Goal: Transaction & Acquisition: Purchase product/service

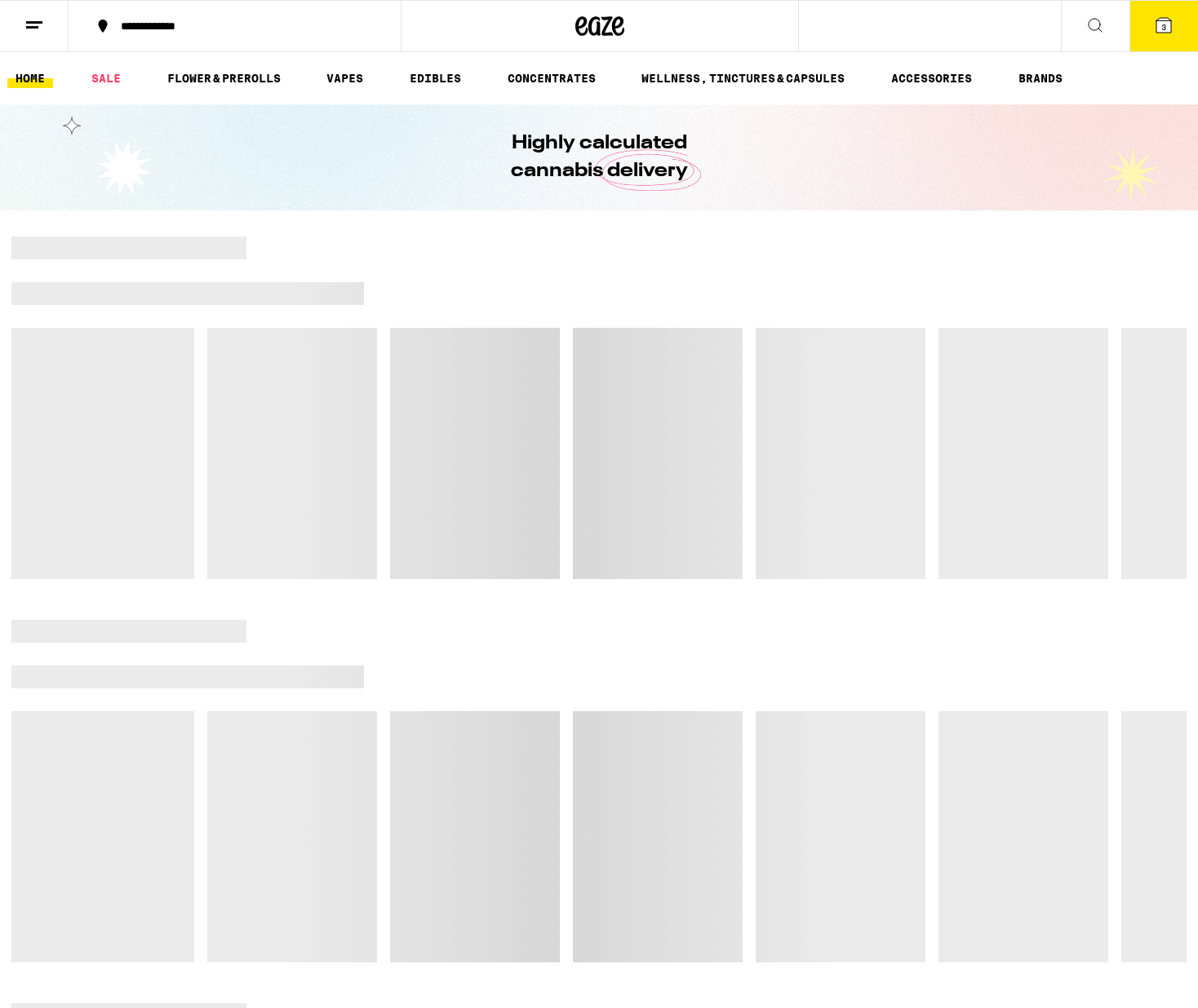
click at [1161, 15] on icon at bounding box center [1164, 25] width 20 height 20
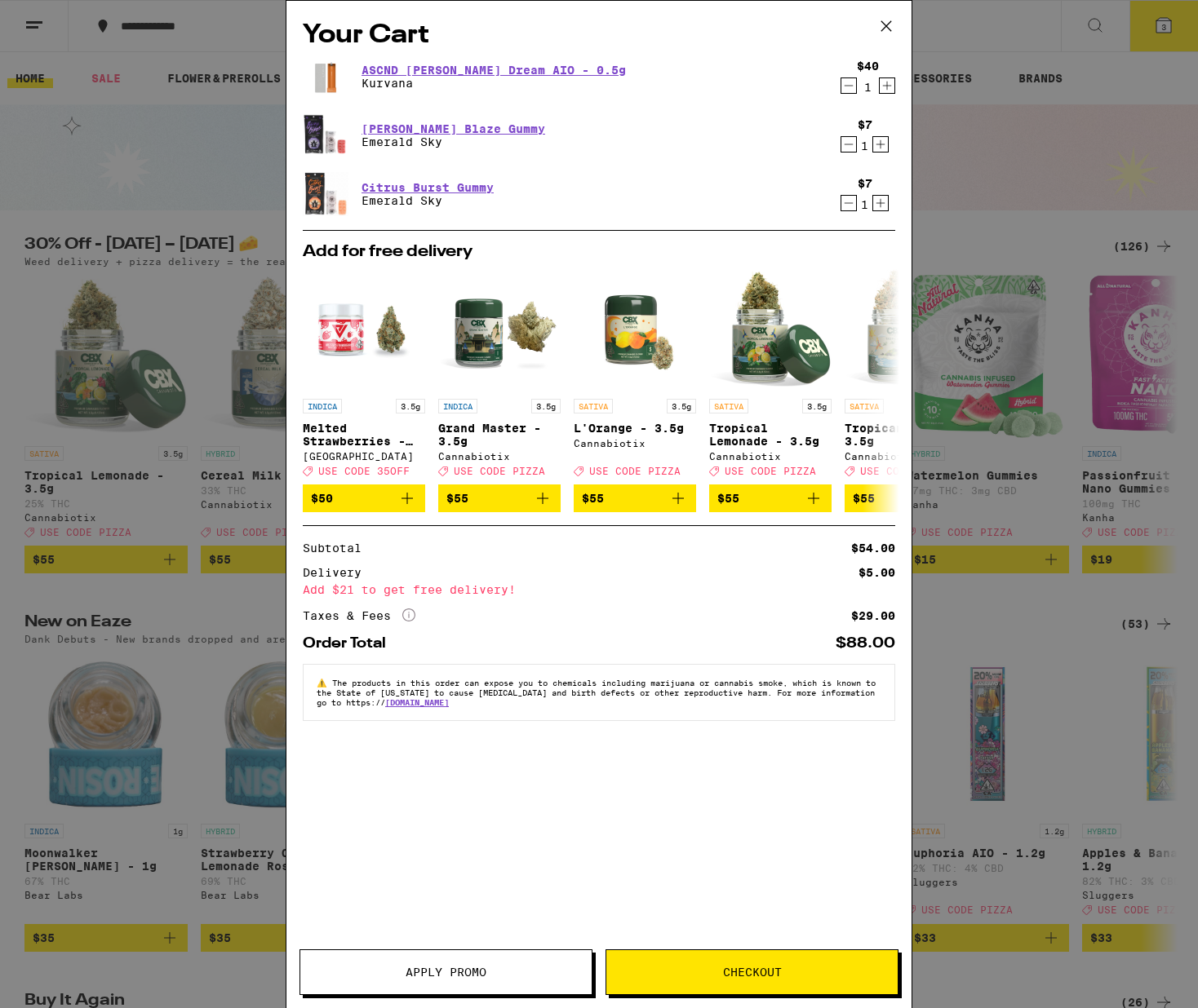
click at [851, 81] on icon "Decrement" at bounding box center [849, 86] width 14 height 20
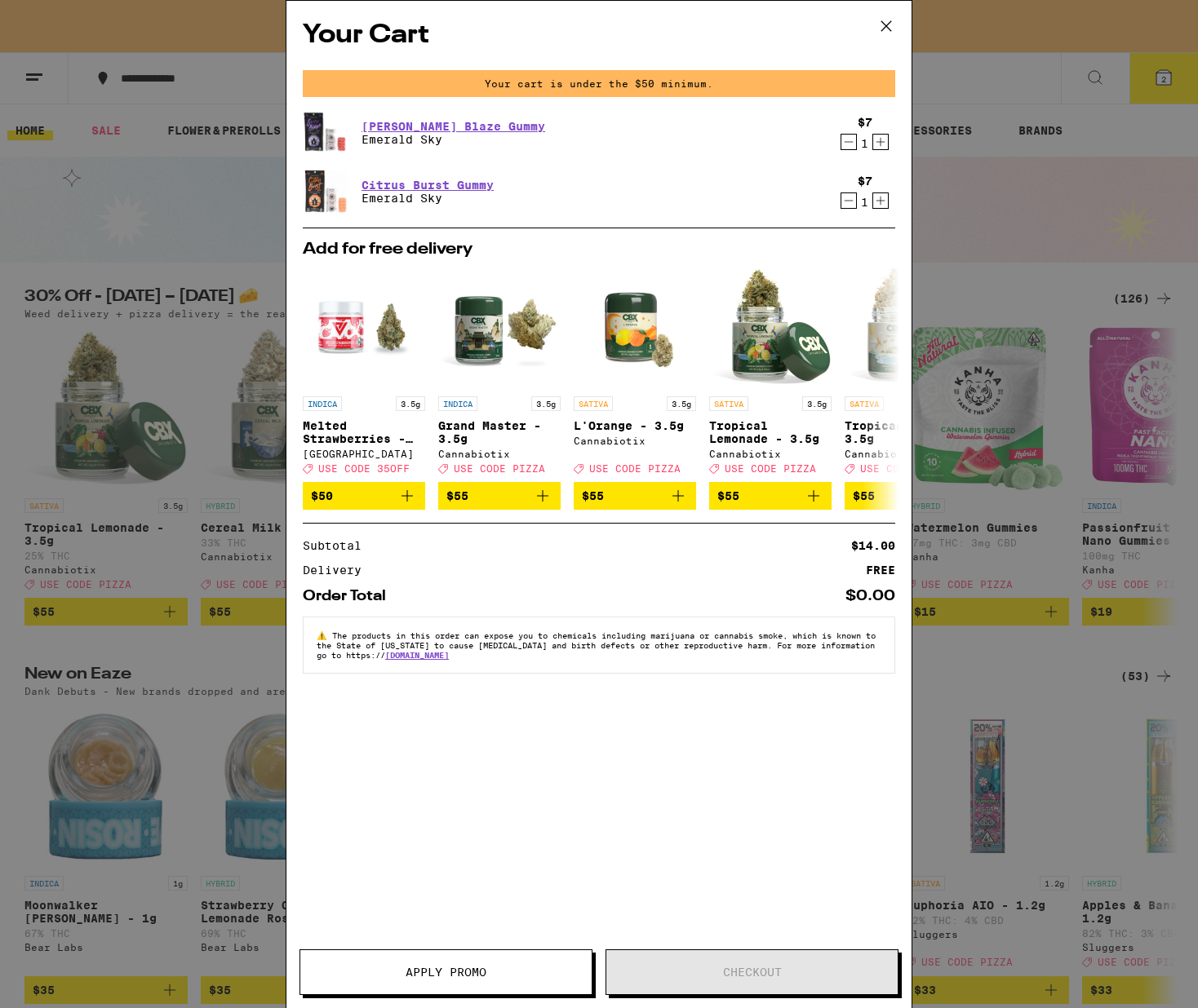
click at [845, 151] on icon "Decrement" at bounding box center [849, 142] width 14 height 20
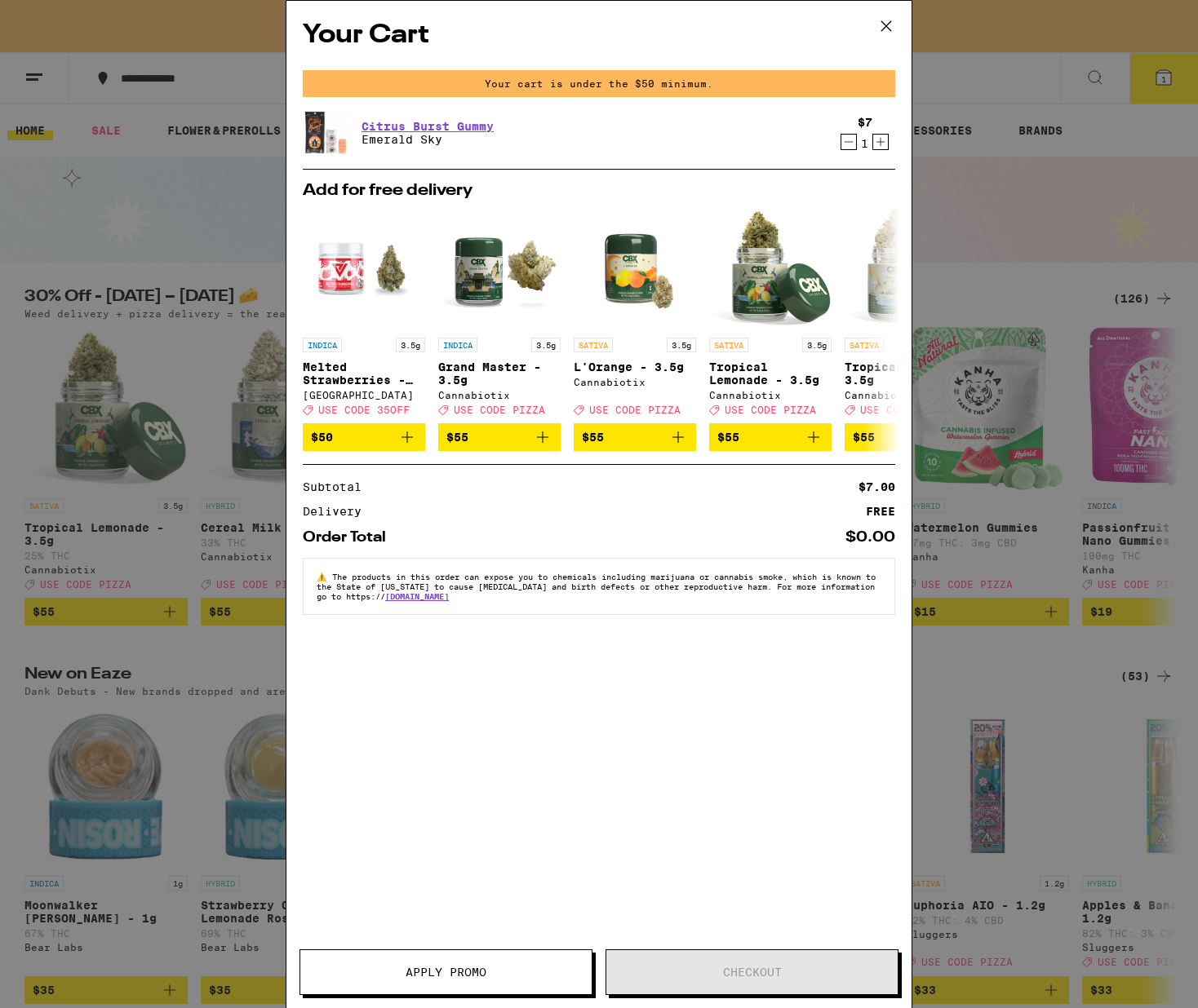
click at [849, 145] on icon "Decrement" at bounding box center [849, 142] width 14 height 20
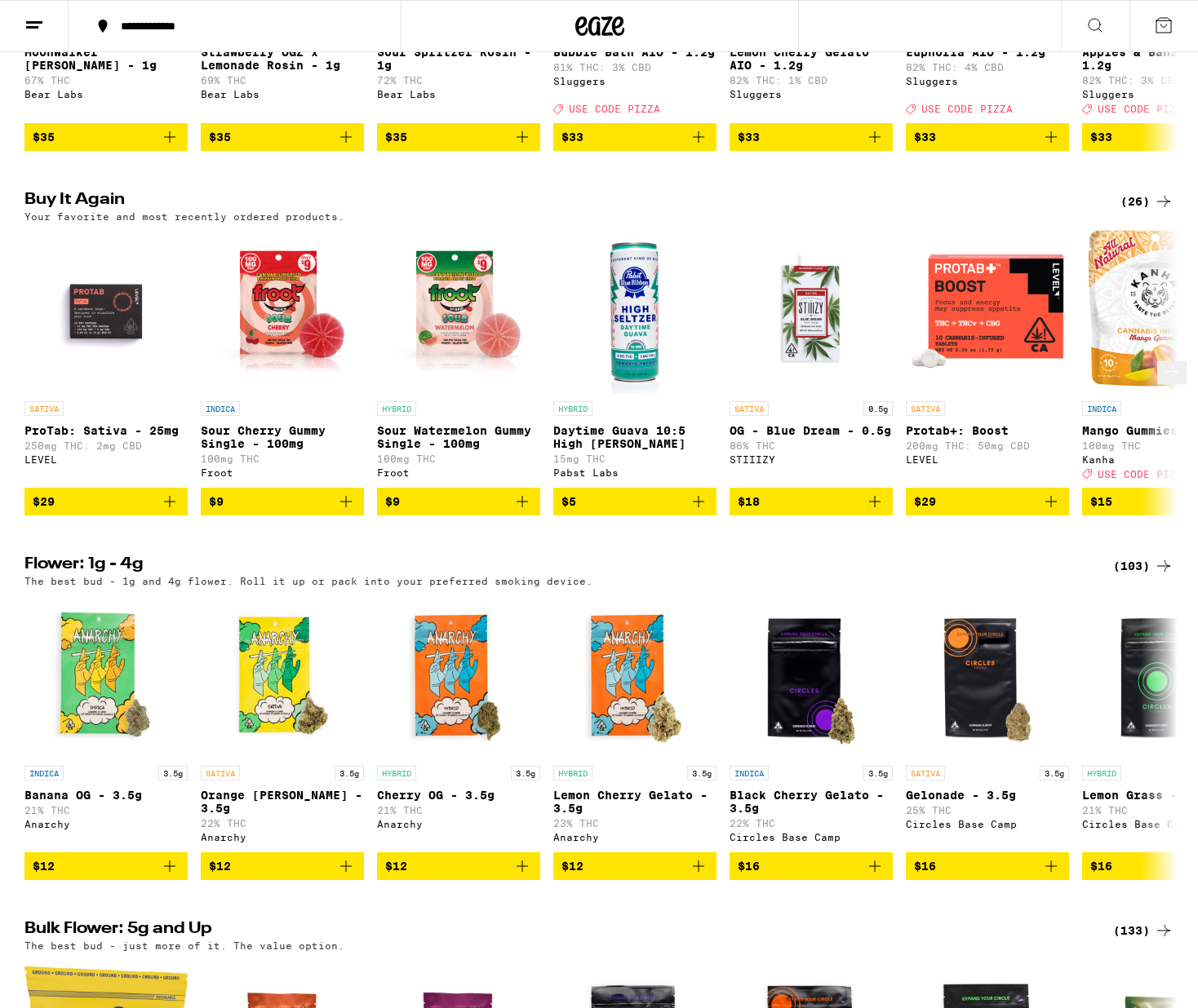
scroll to position [804, 0]
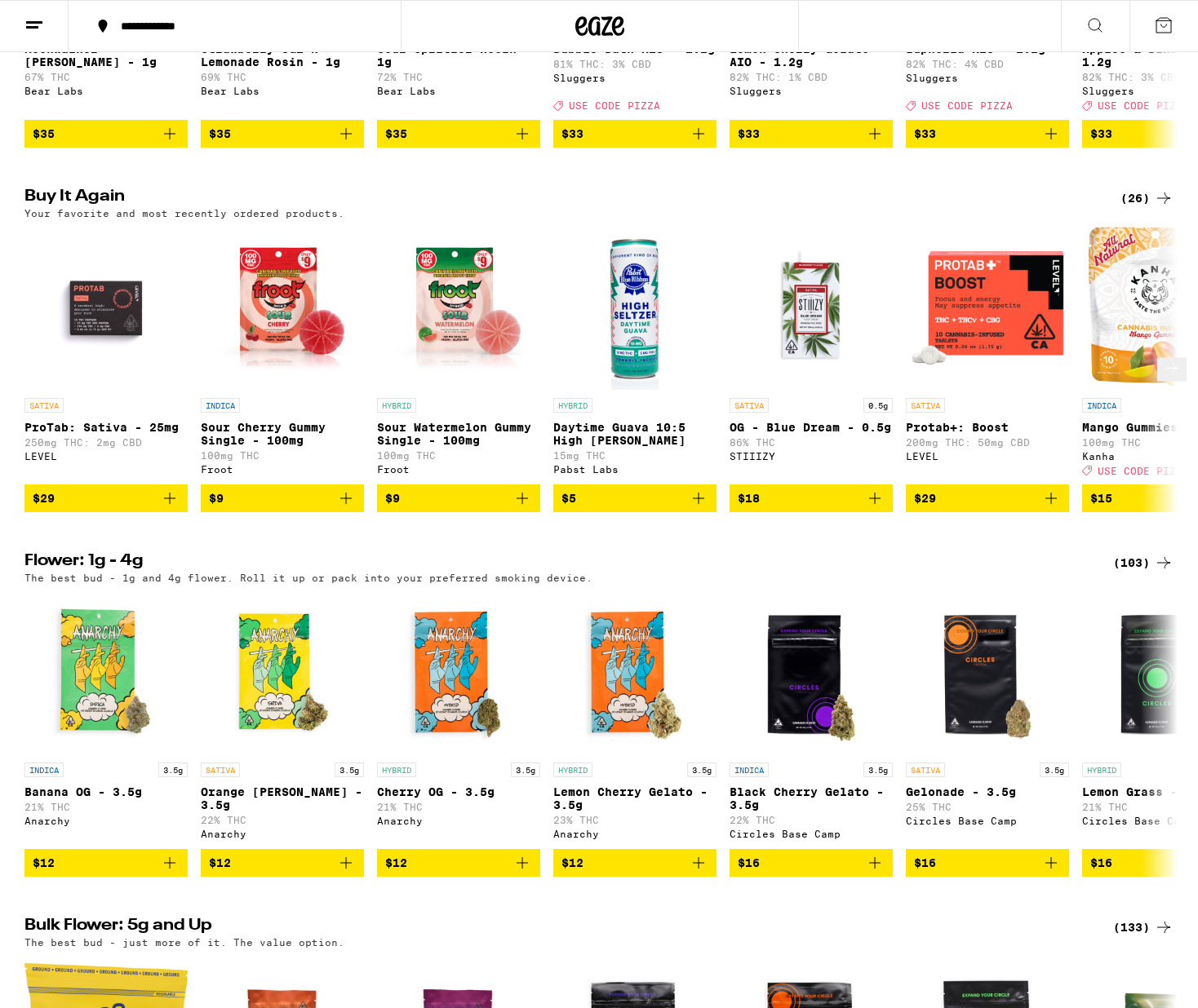
click at [171, 508] on icon "Add to bag" at bounding box center [170, 498] width 20 height 20
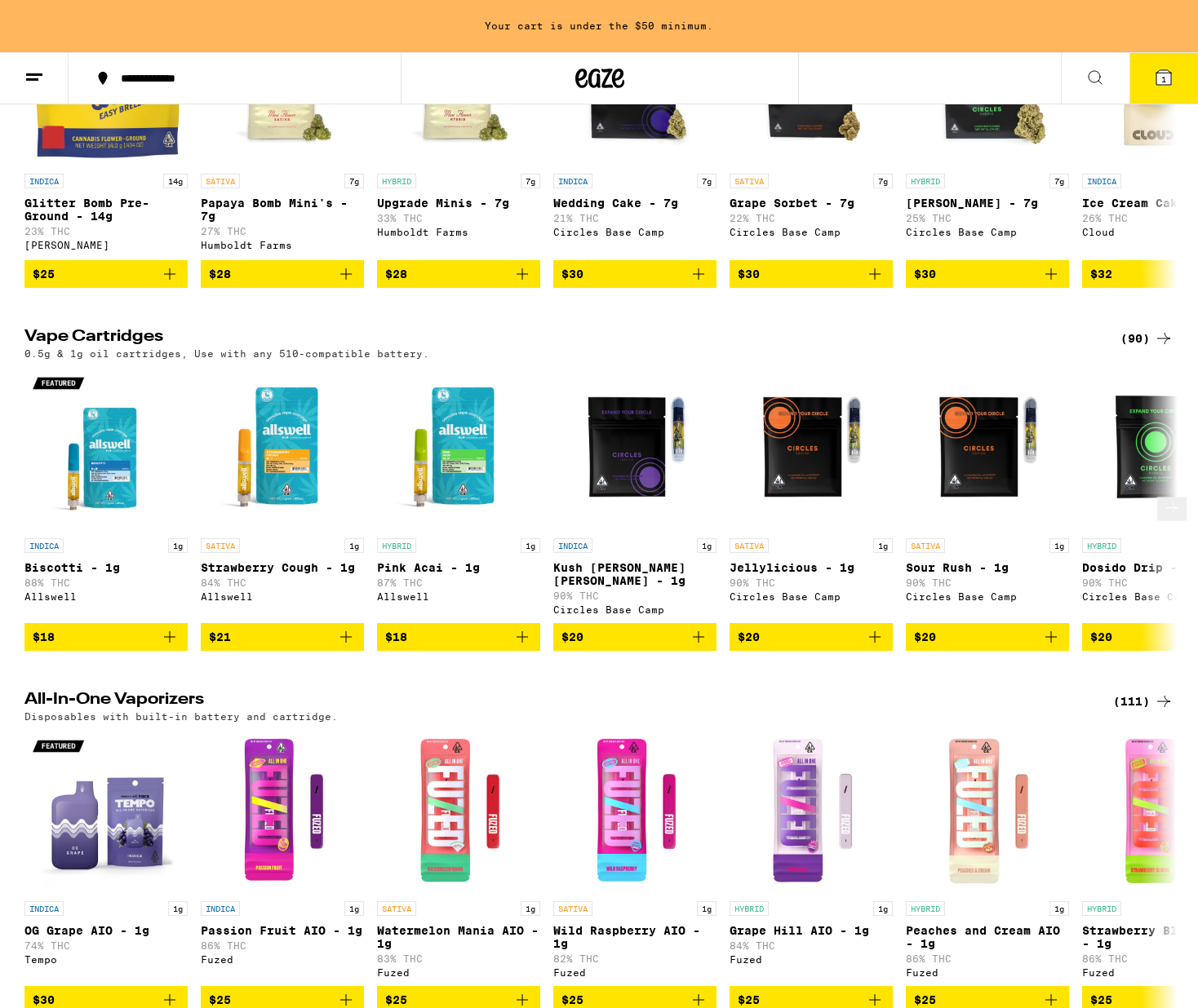
scroll to position [2352, 0]
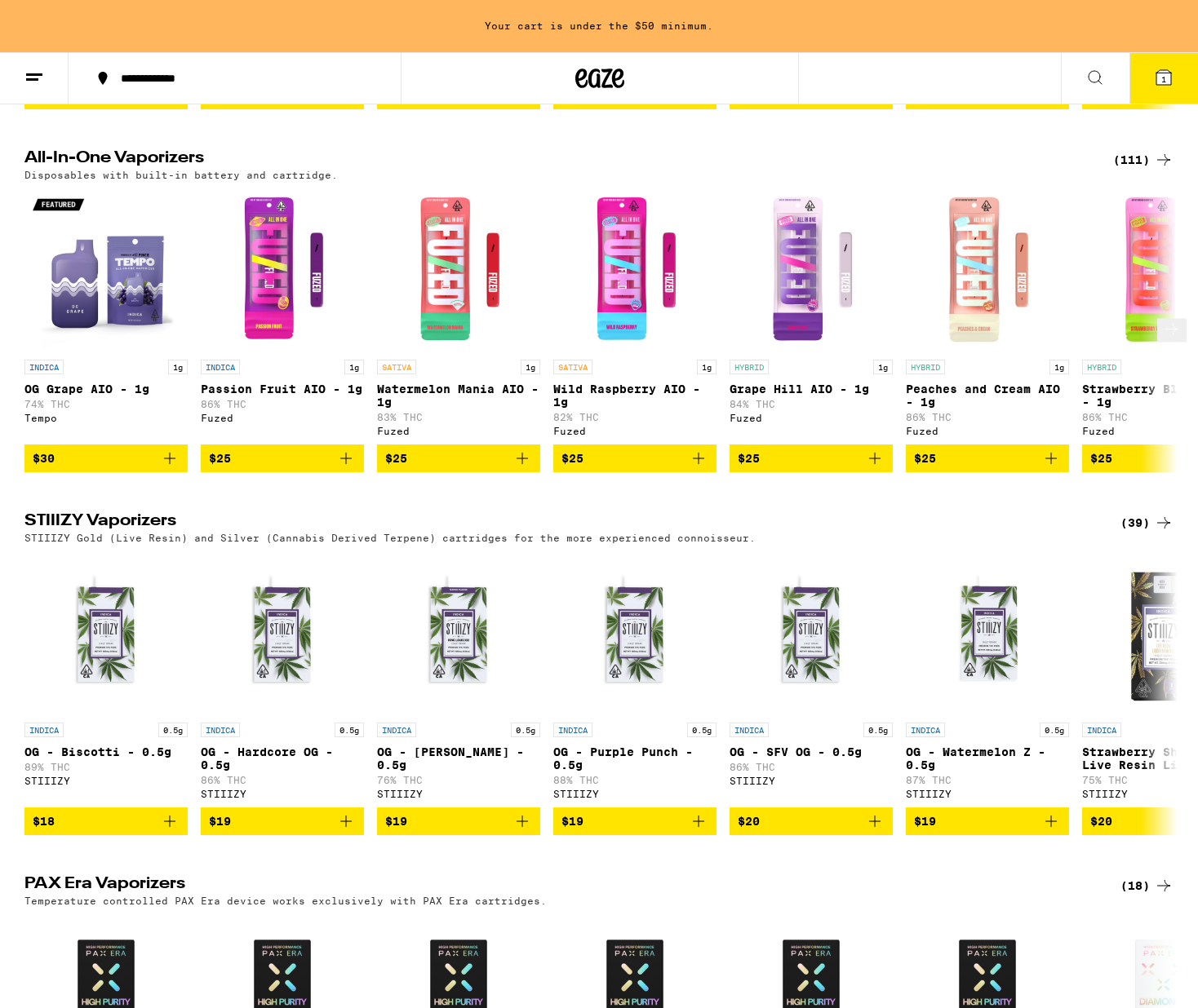
click at [1169, 340] on icon at bounding box center [1172, 329] width 20 height 20
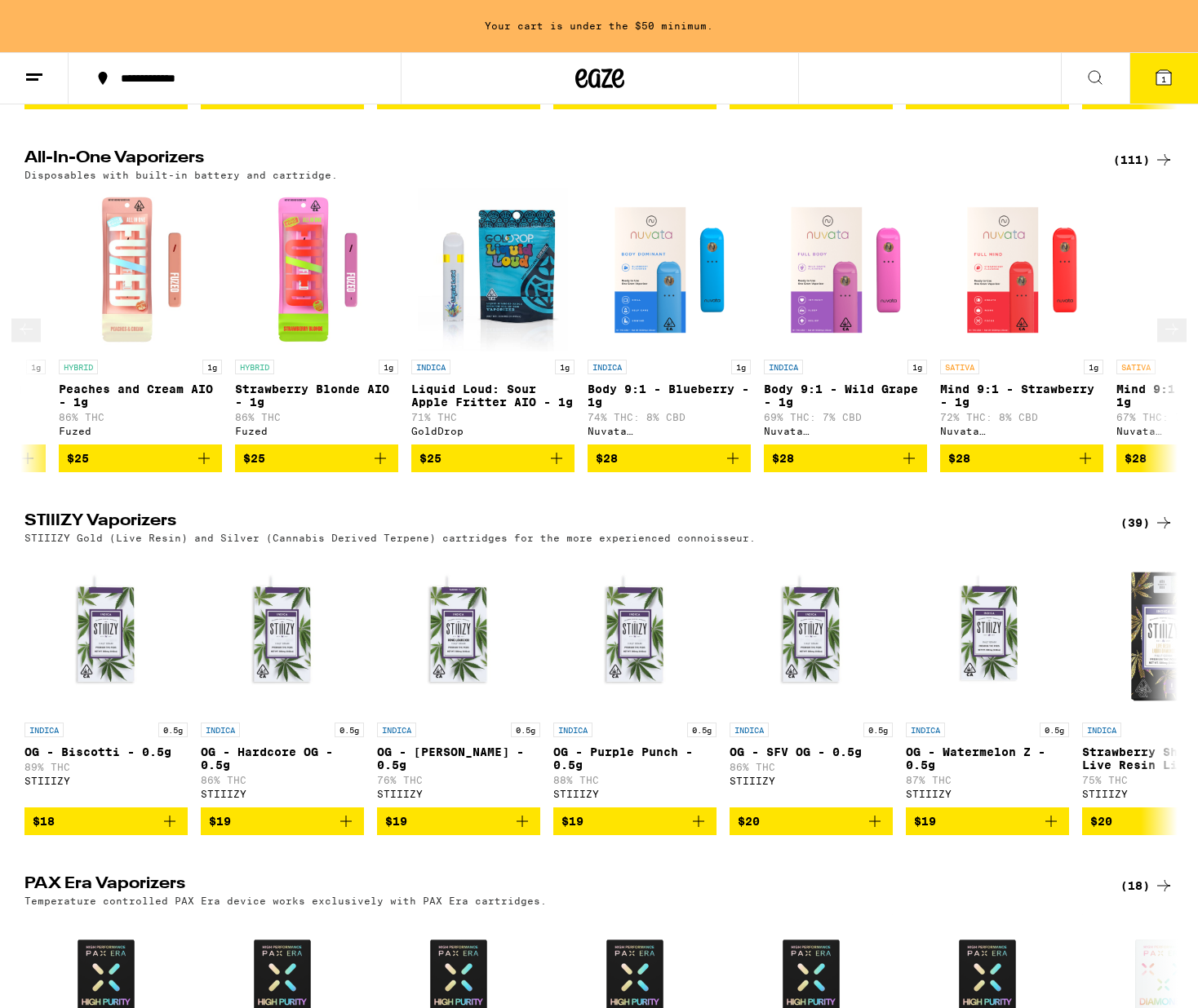
scroll to position [0, 971]
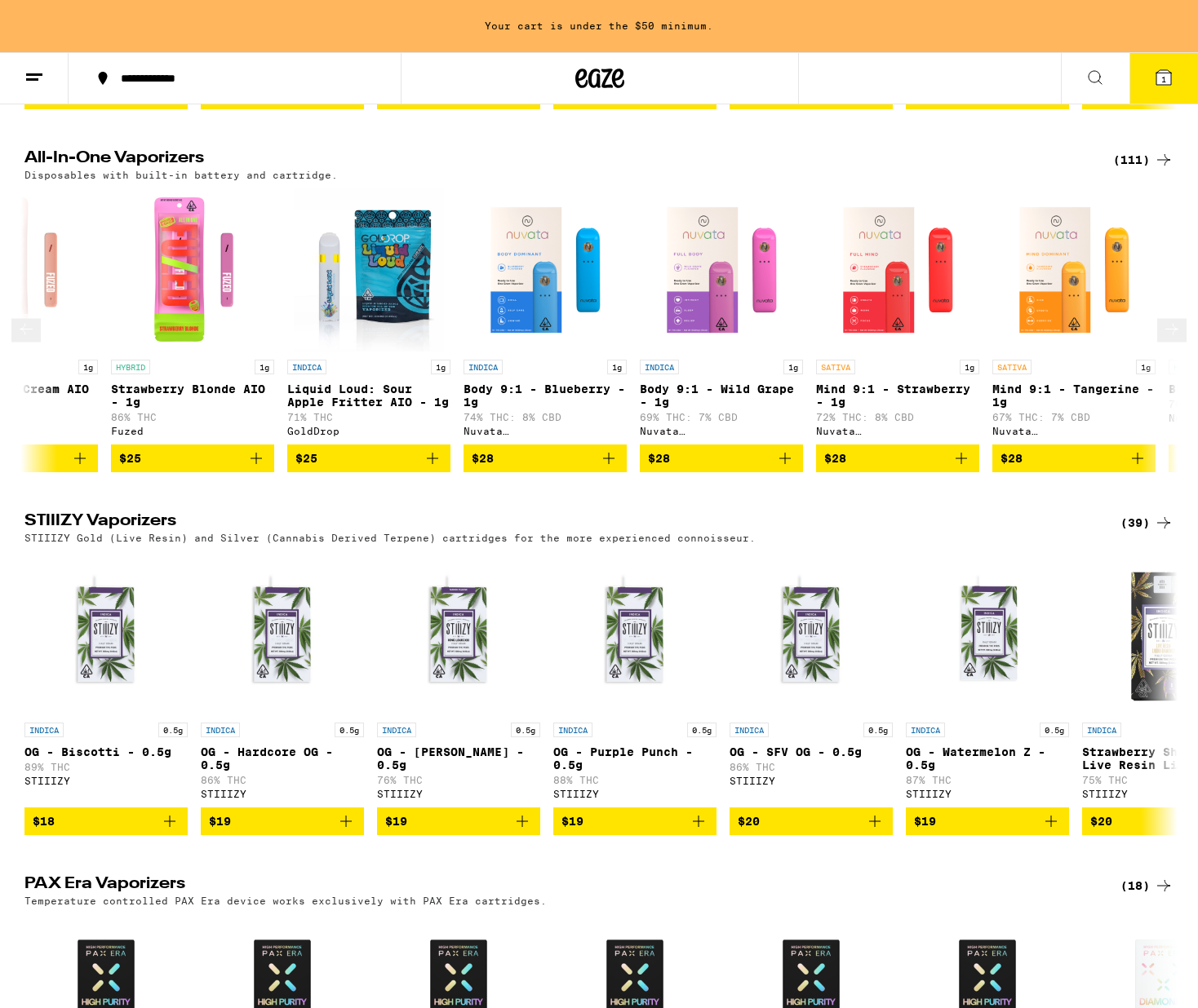
click at [1163, 340] on icon at bounding box center [1172, 329] width 20 height 20
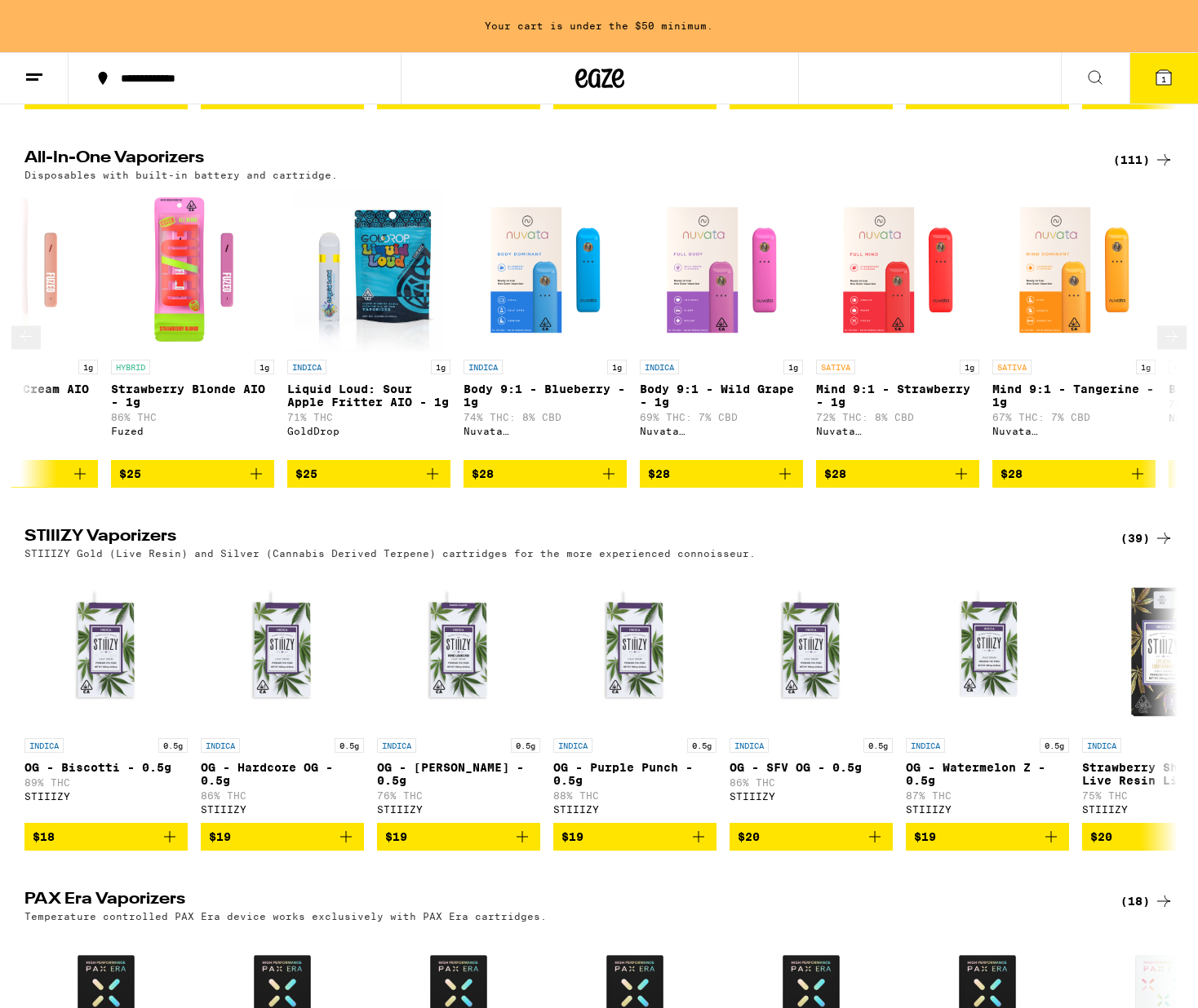
scroll to position [0, 1943]
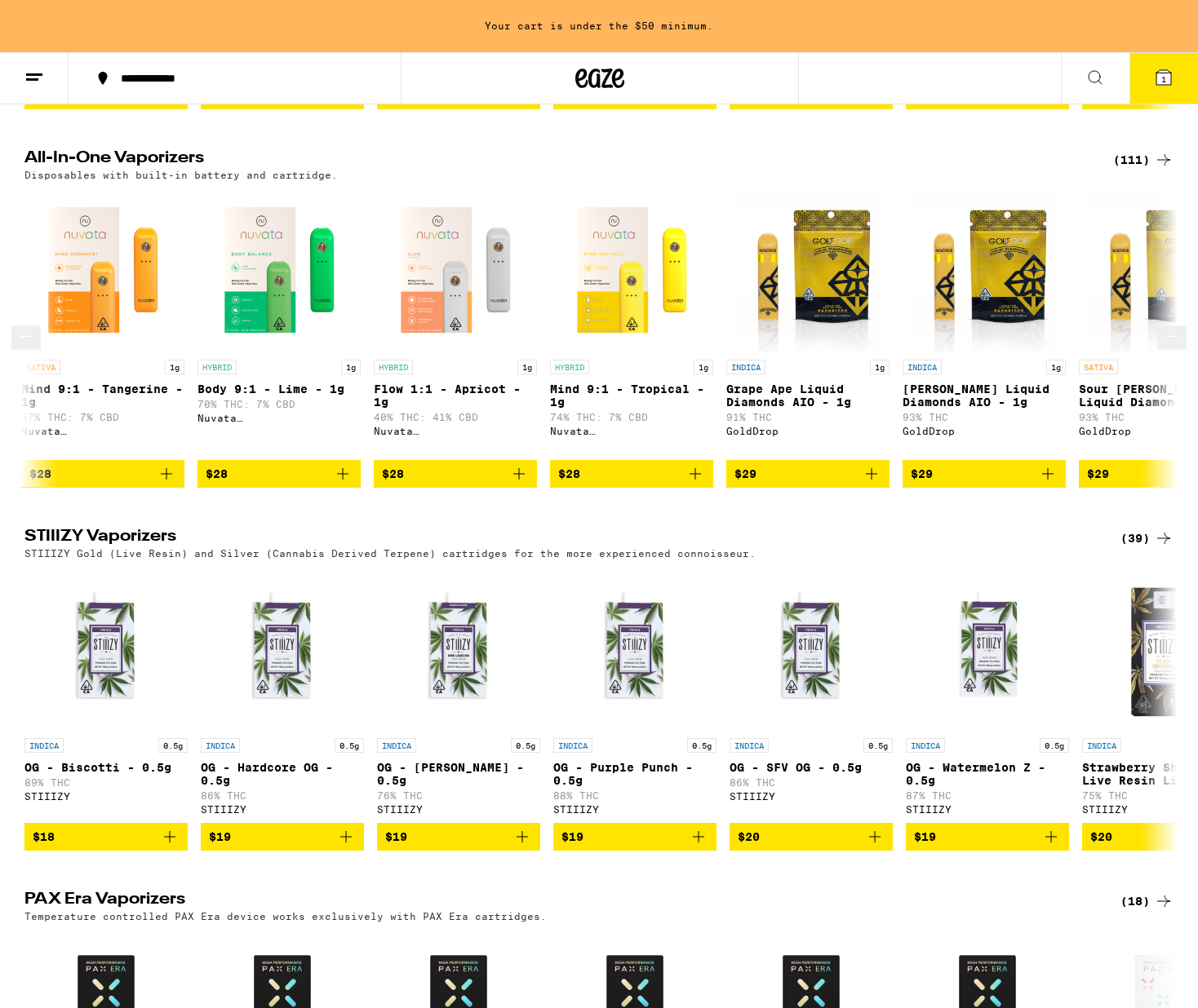
click at [1163, 346] on icon at bounding box center [1172, 337] width 20 height 20
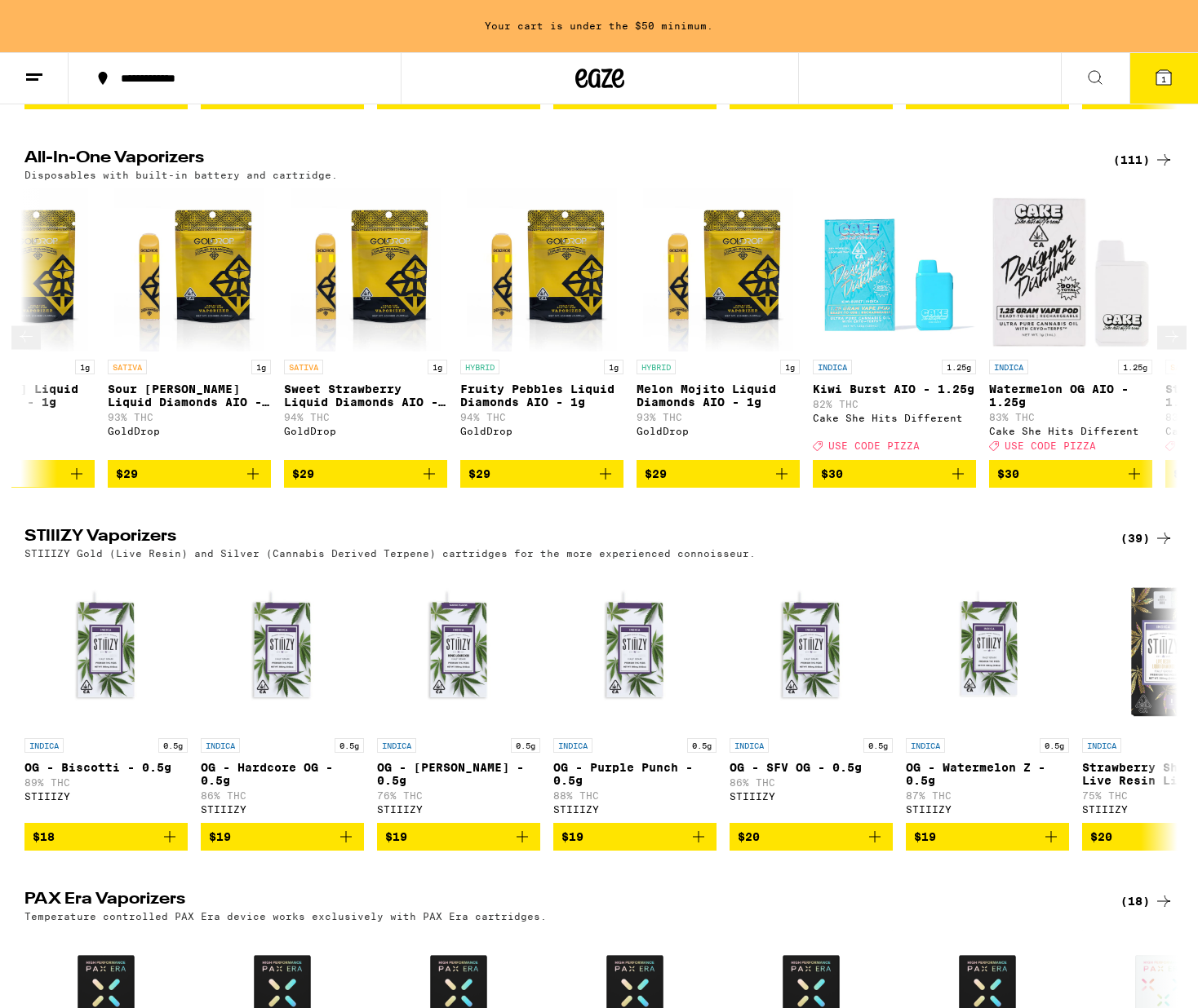
click at [1172, 346] on icon at bounding box center [1172, 337] width 20 height 20
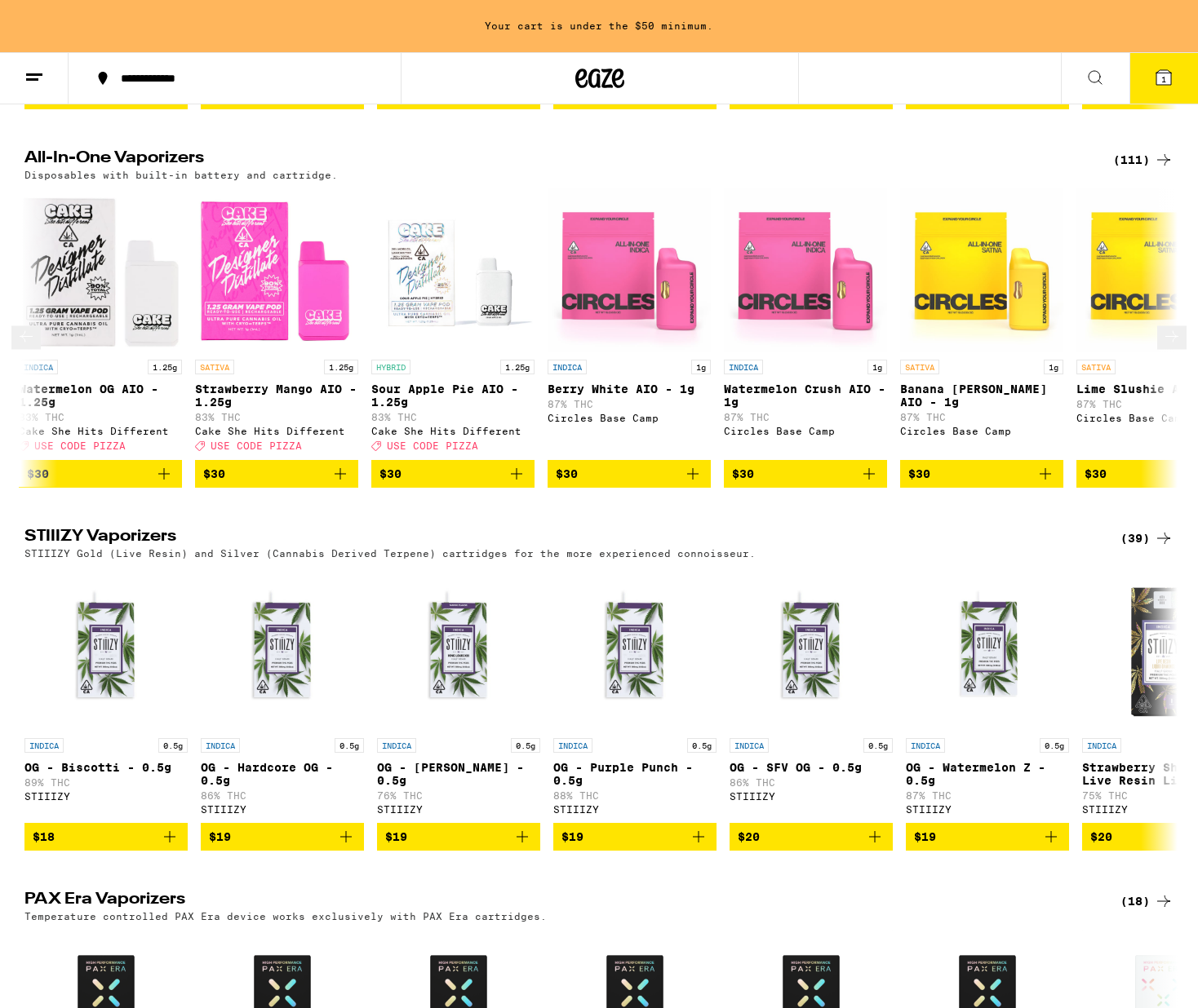
scroll to position [0, 3885]
click at [1041, 484] on icon "Add to bag" at bounding box center [1045, 474] width 20 height 20
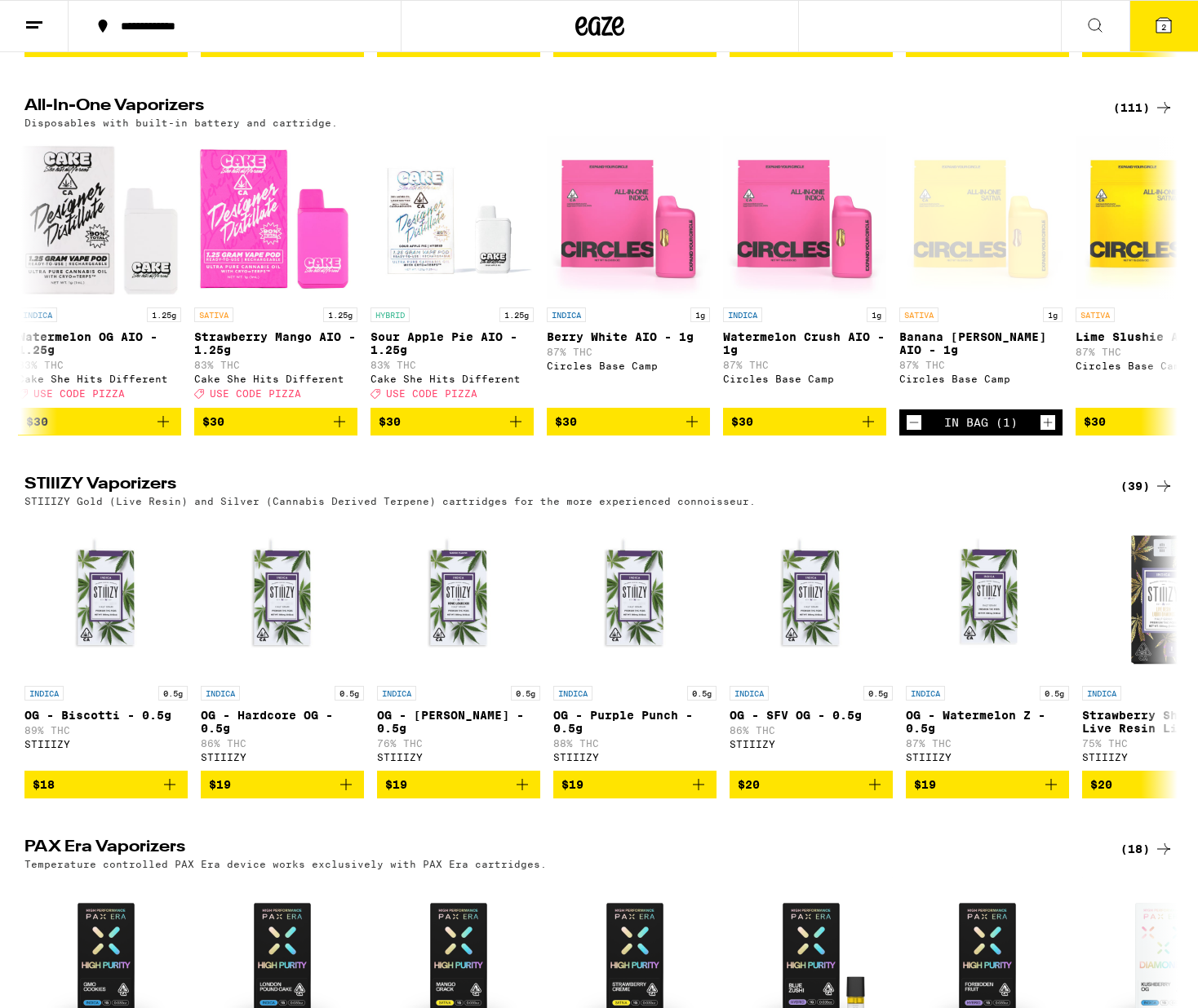
click at [1162, 25] on button "2" at bounding box center [1164, 26] width 69 height 50
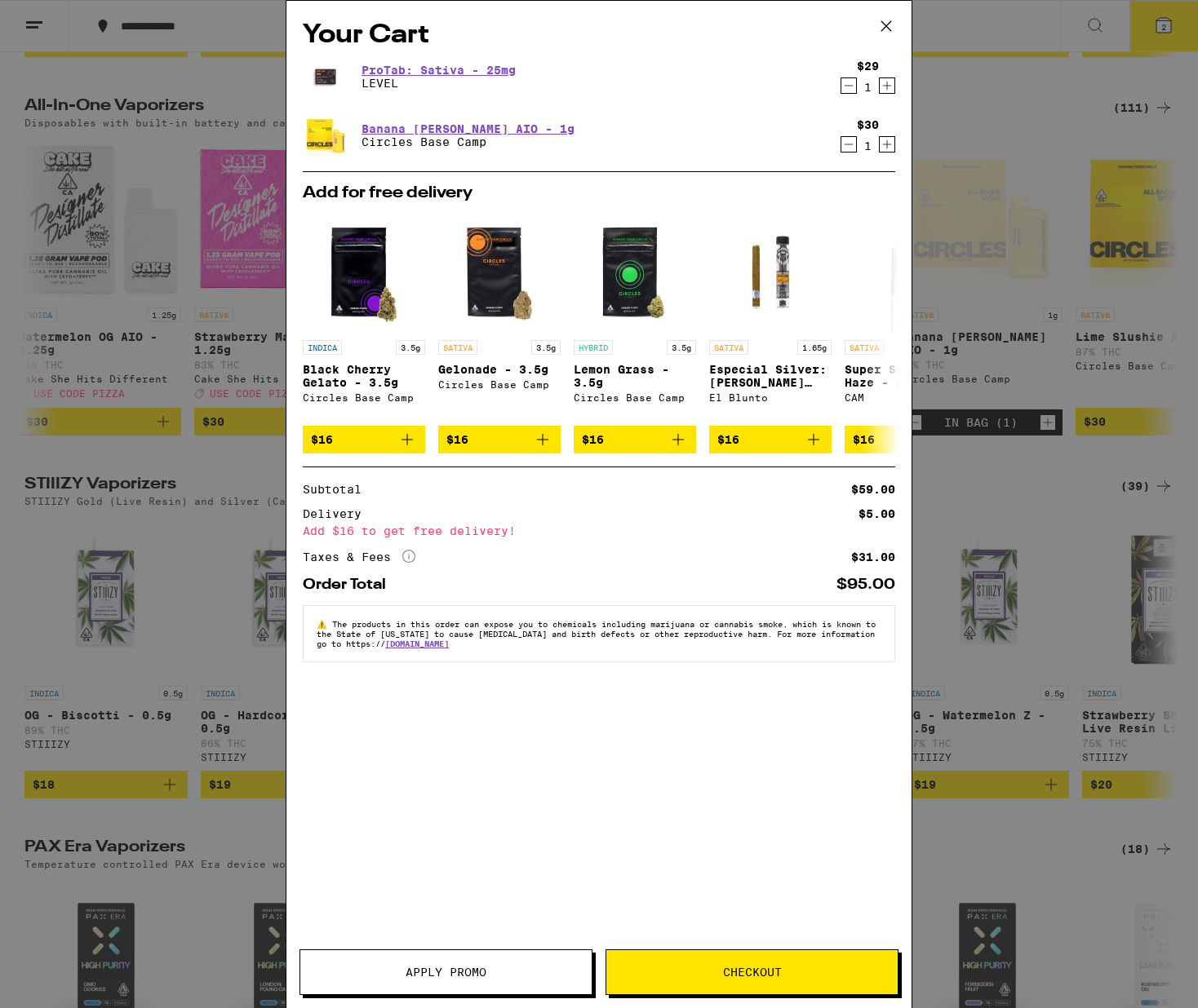
click at [724, 969] on span "Checkout" at bounding box center [752, 973] width 59 height 11
